Goal: Information Seeking & Learning: Learn about a topic

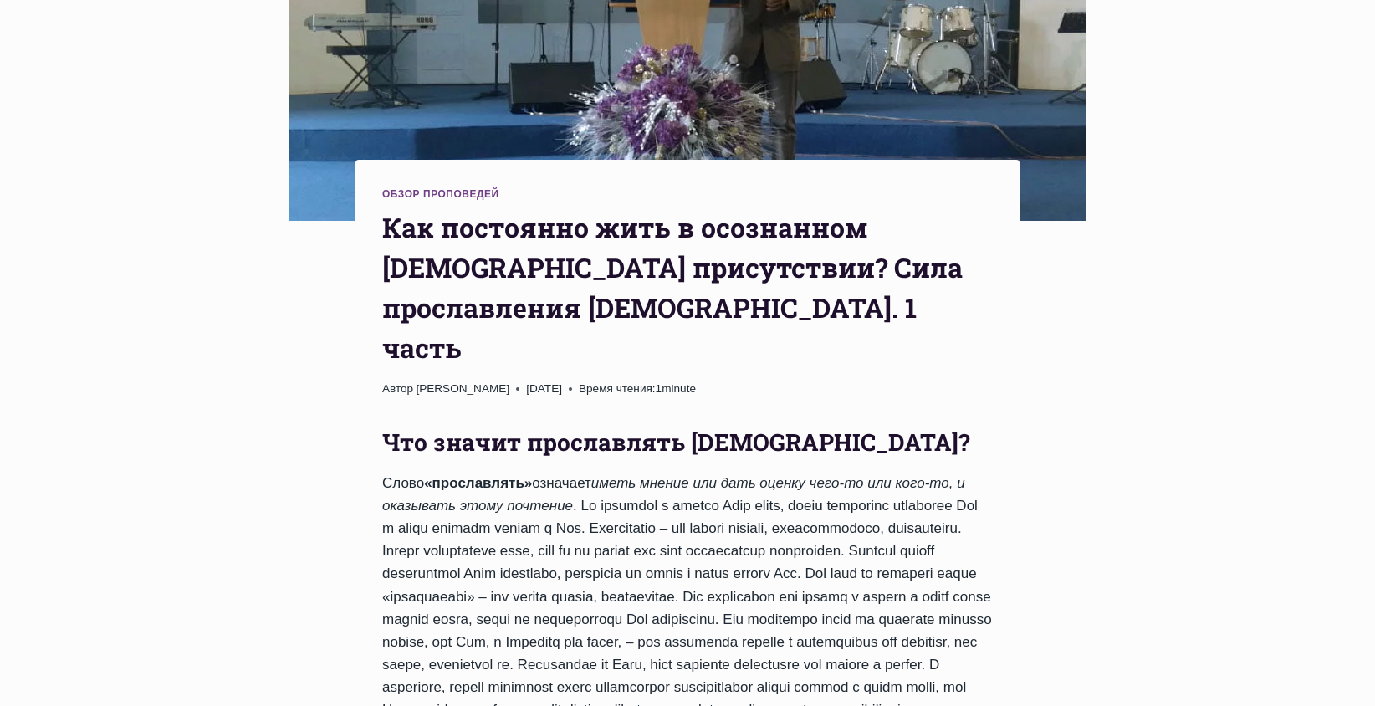
scroll to position [586, 0]
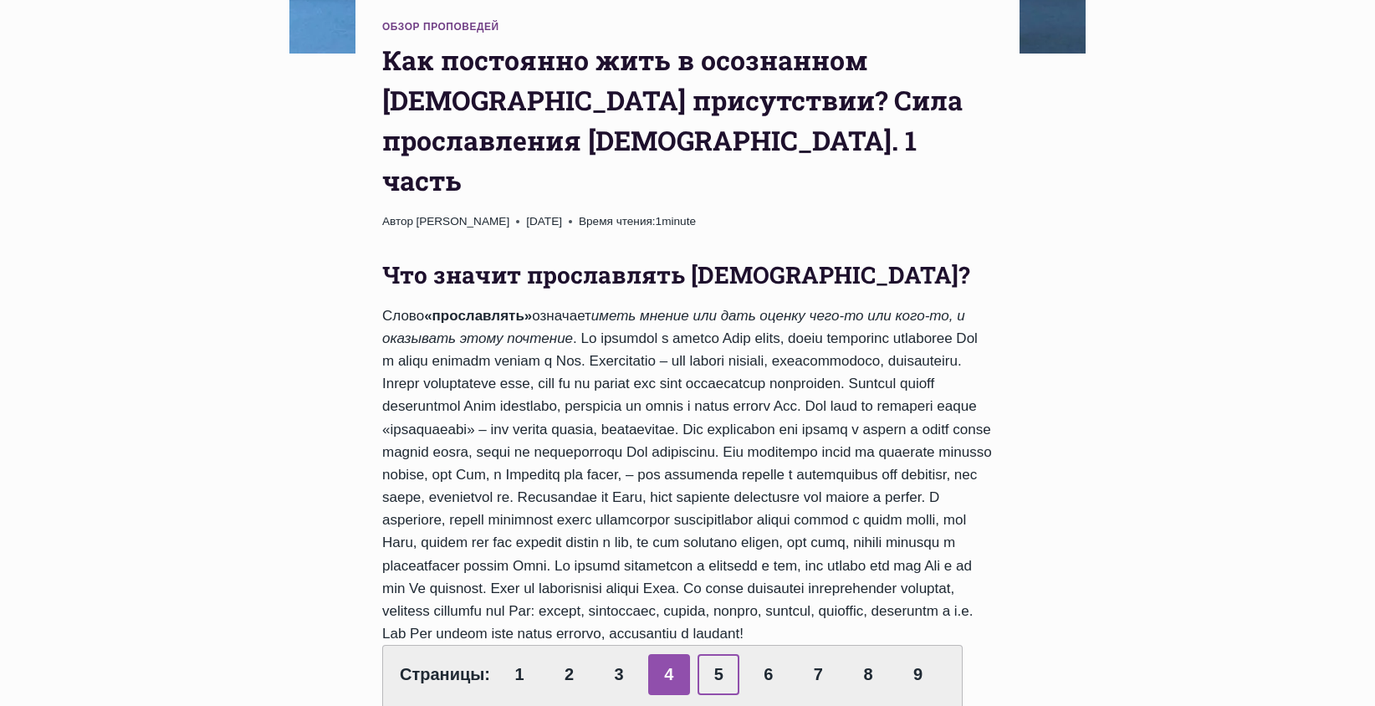
click at [709, 654] on link "5" at bounding box center [719, 674] width 42 height 41
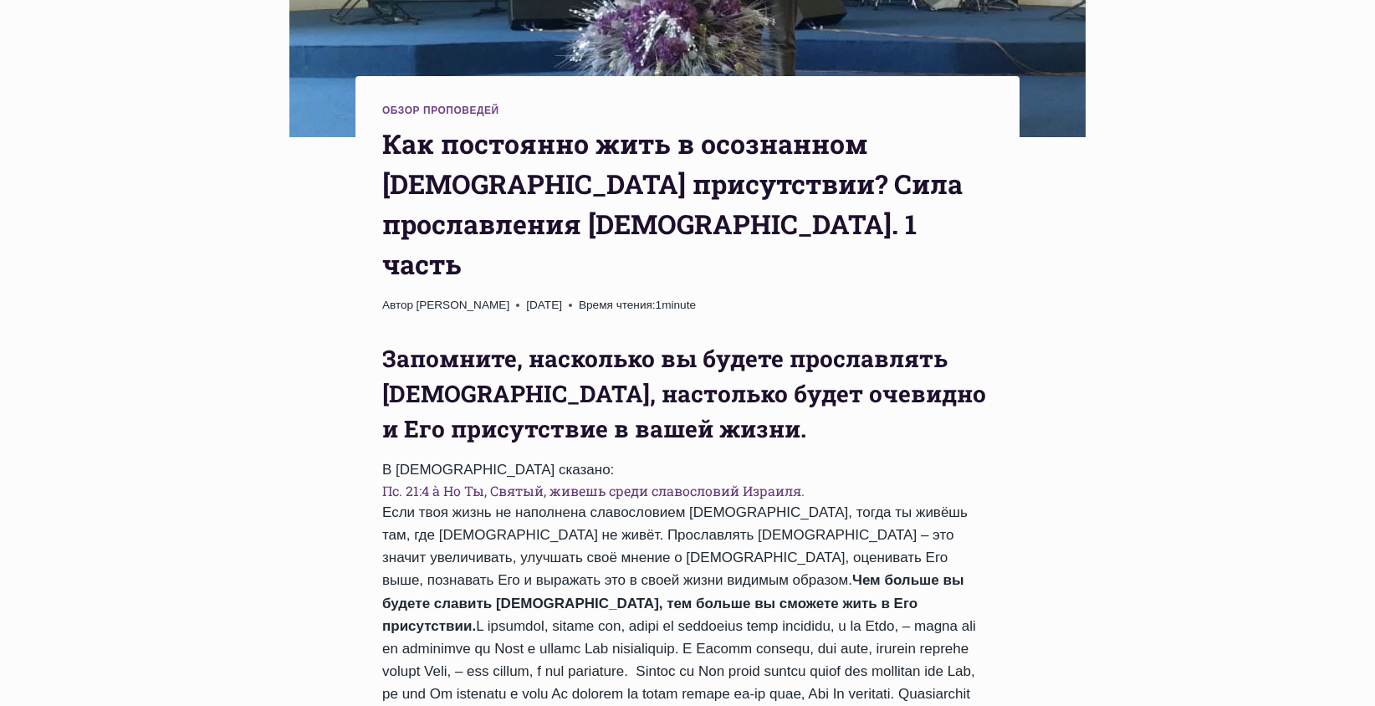
scroll to position [836, 0]
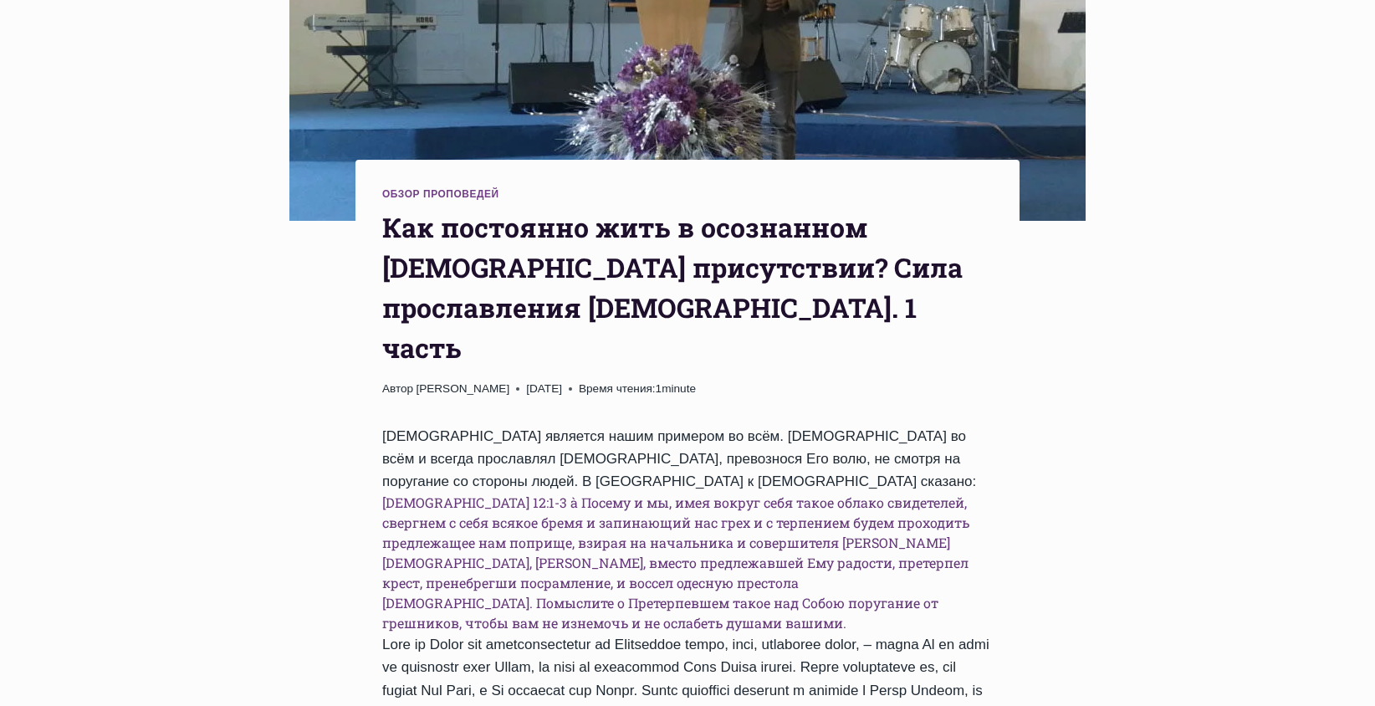
scroll to position [586, 0]
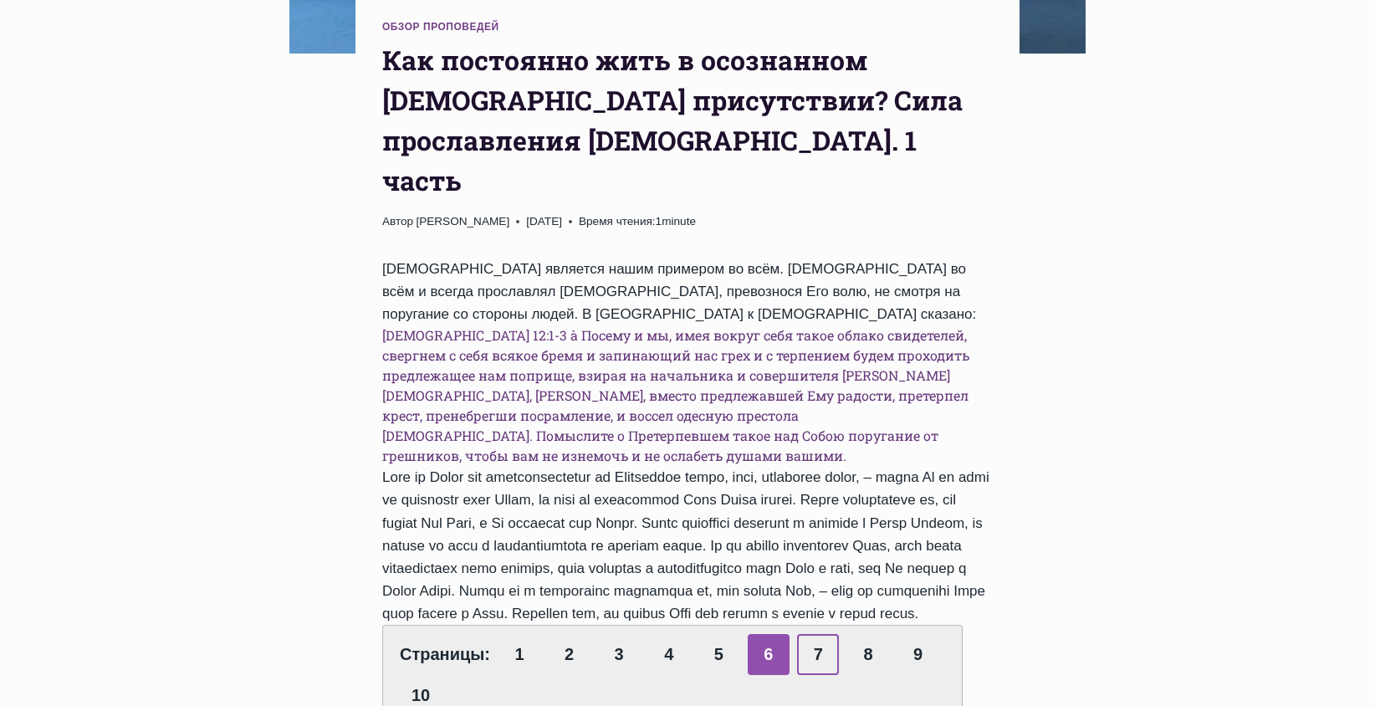
click at [825, 634] on link "7" at bounding box center [818, 654] width 42 height 41
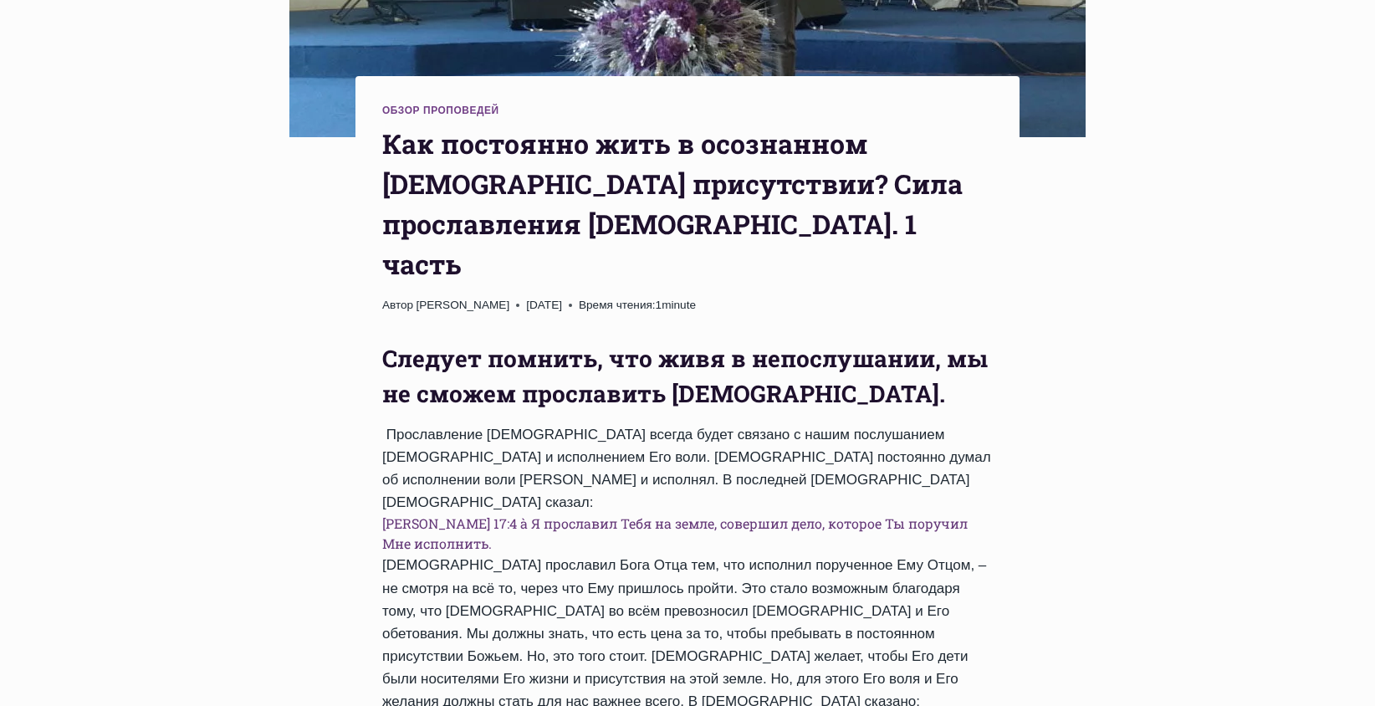
scroll to position [586, 0]
